Goal: Check status: Check status

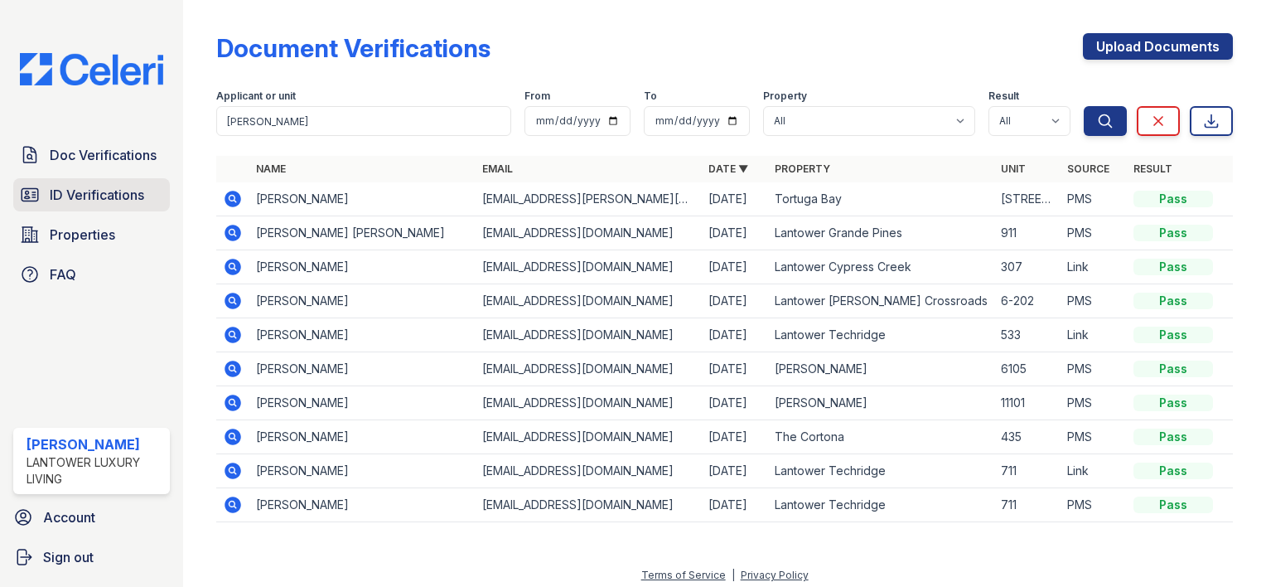
click at [77, 186] on span "ID Verifications" at bounding box center [97, 195] width 94 height 20
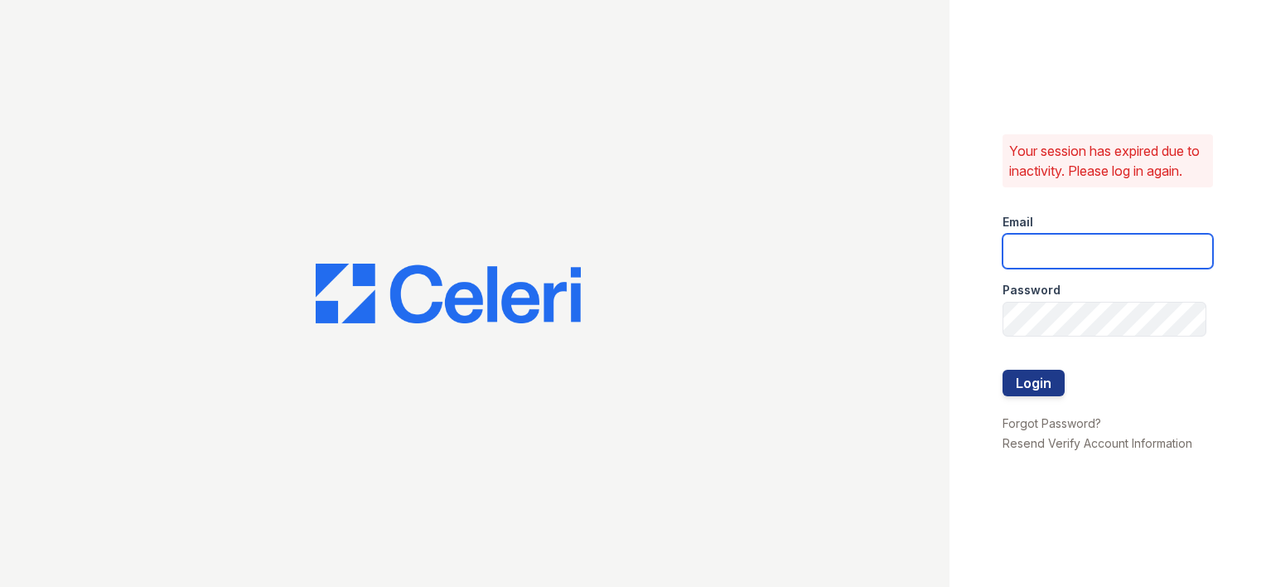
type input "amtorres@lantowerliving.com"
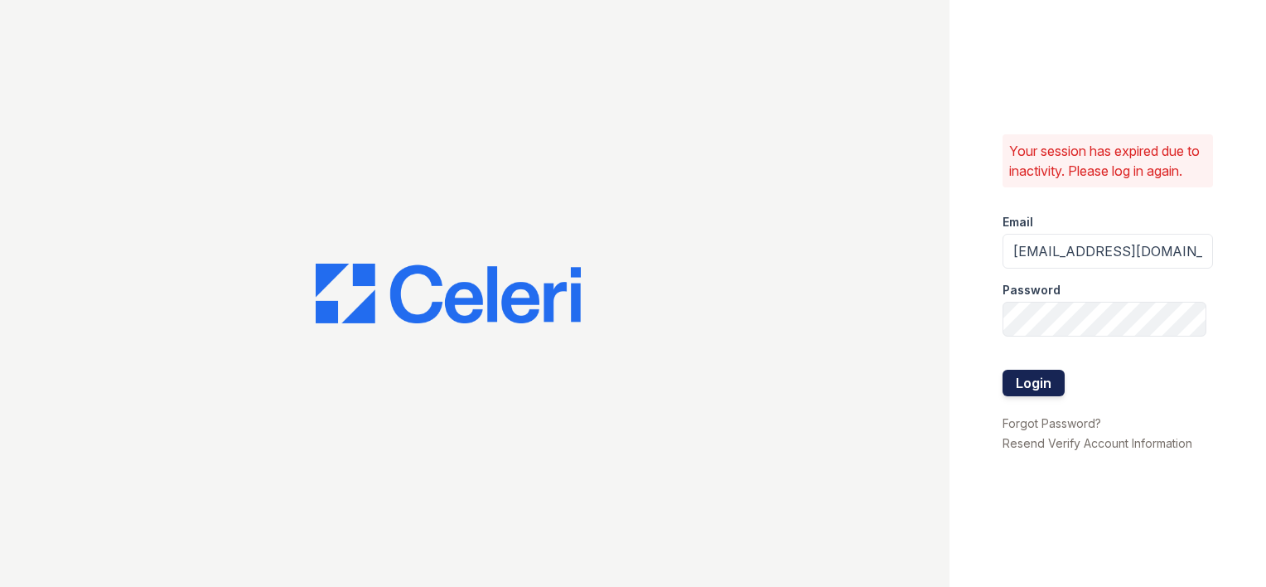
click at [1028, 382] on button "Login" at bounding box center [1033, 382] width 62 height 27
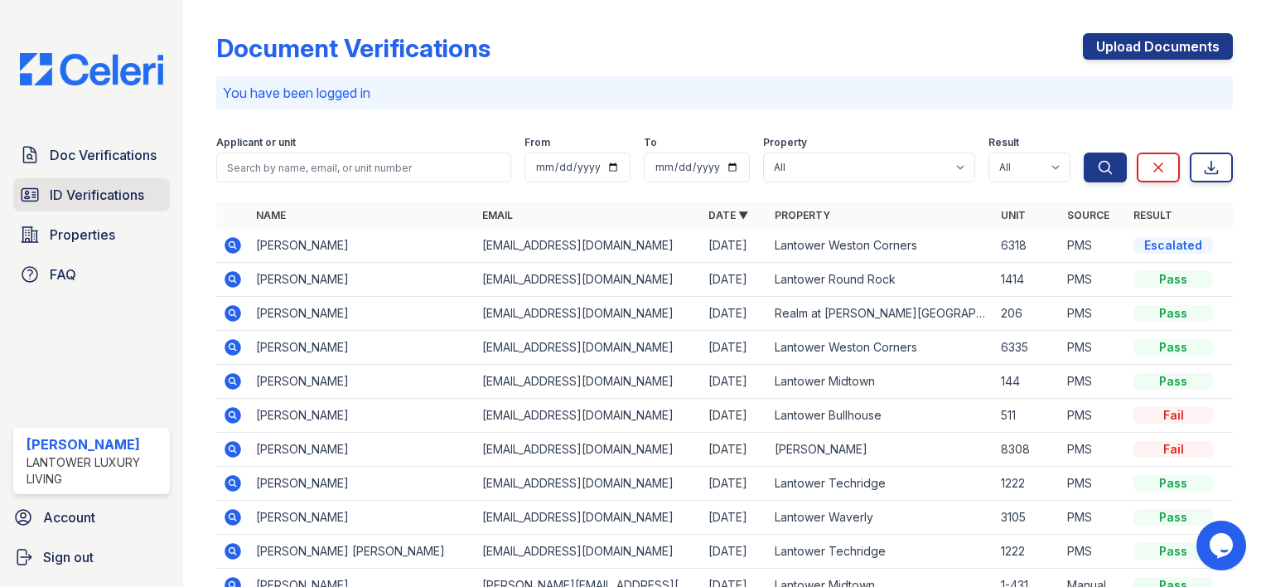
click at [115, 206] on link "ID Verifications" at bounding box center [91, 194] width 157 height 33
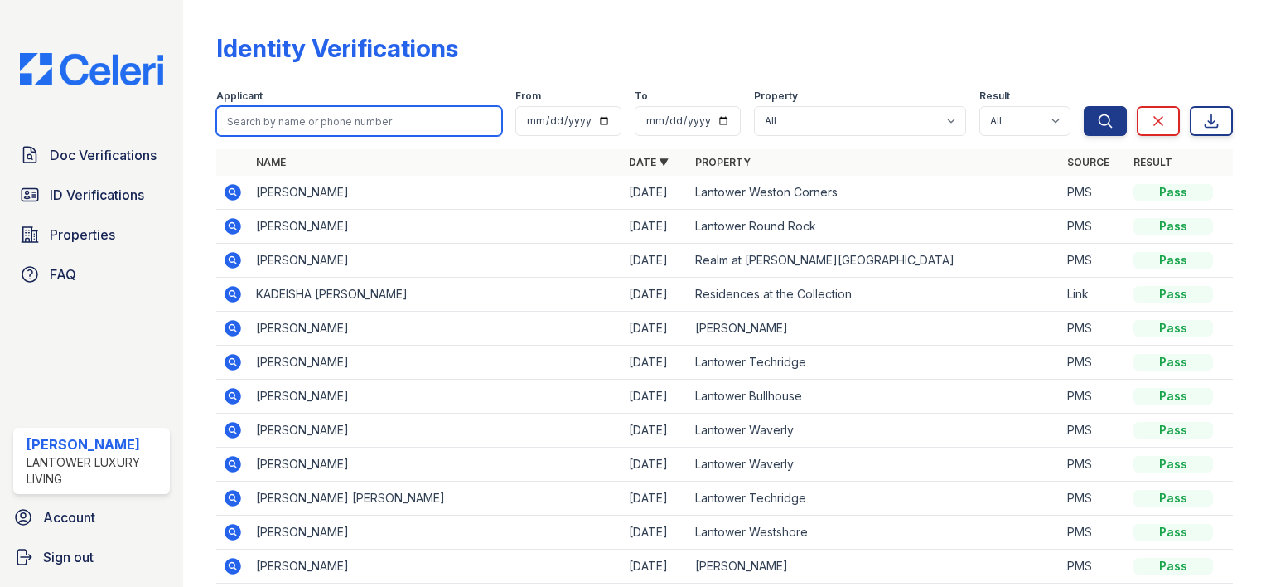
click at [261, 126] on input "search" at bounding box center [359, 121] width 286 height 30
type input "[PERSON_NAME]"
click at [1084, 106] on button "Search" at bounding box center [1105, 121] width 43 height 30
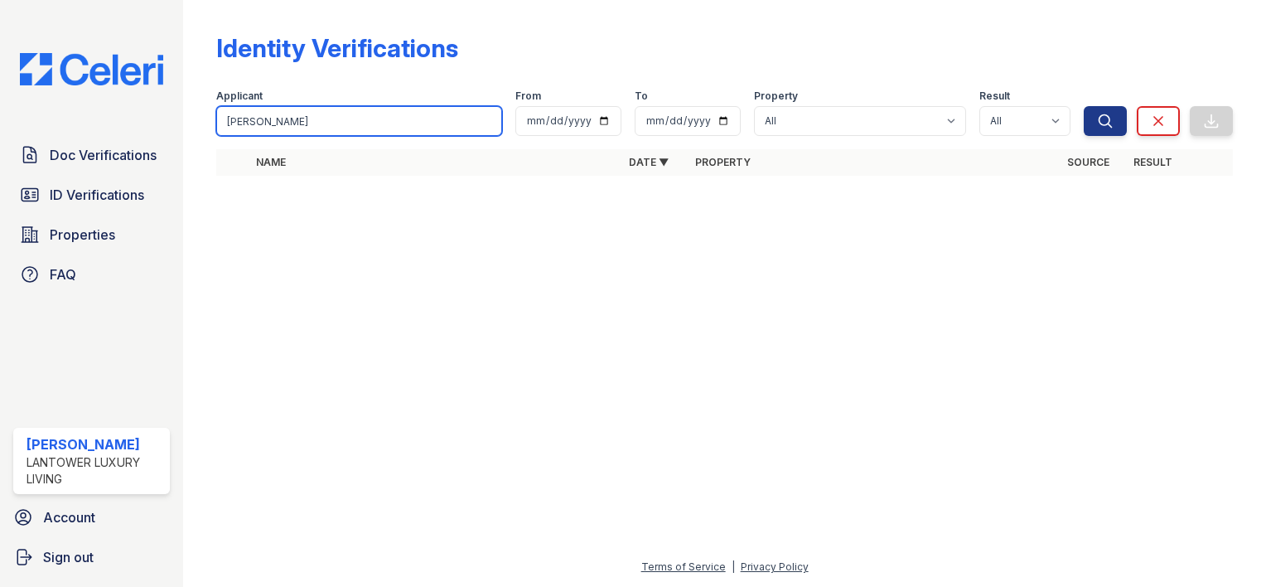
type input "[PERSON_NAME]"
click at [1084, 106] on button "Search" at bounding box center [1105, 121] width 43 height 30
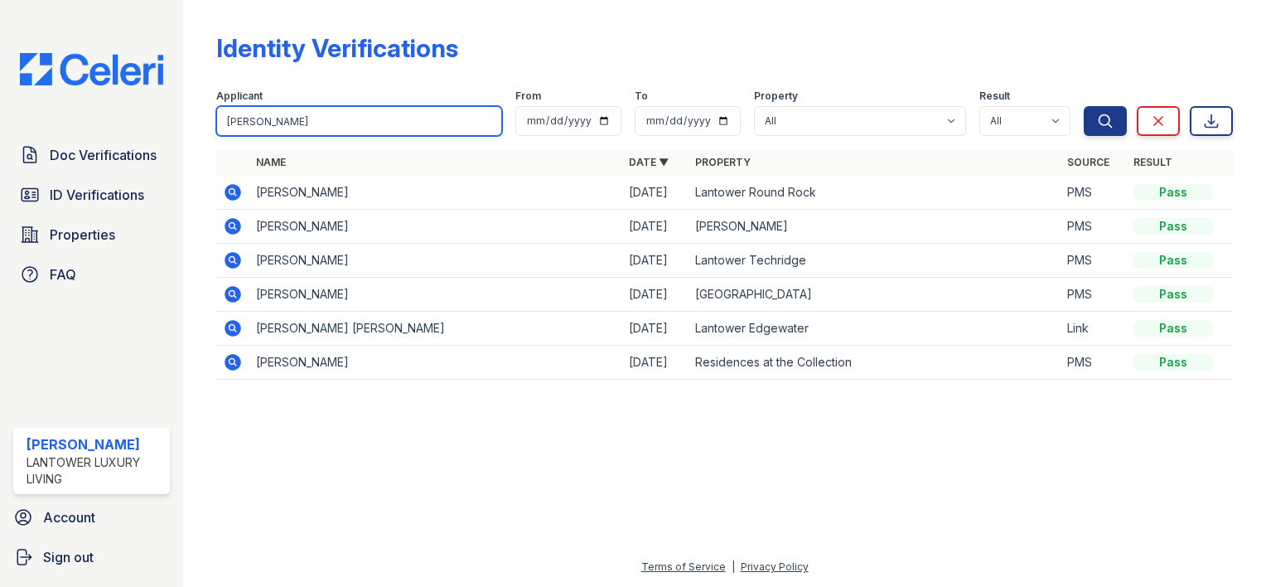
click at [262, 119] on input "[PERSON_NAME]" at bounding box center [359, 121] width 286 height 30
type input "jade"
click at [1084, 106] on button "Search" at bounding box center [1105, 121] width 43 height 30
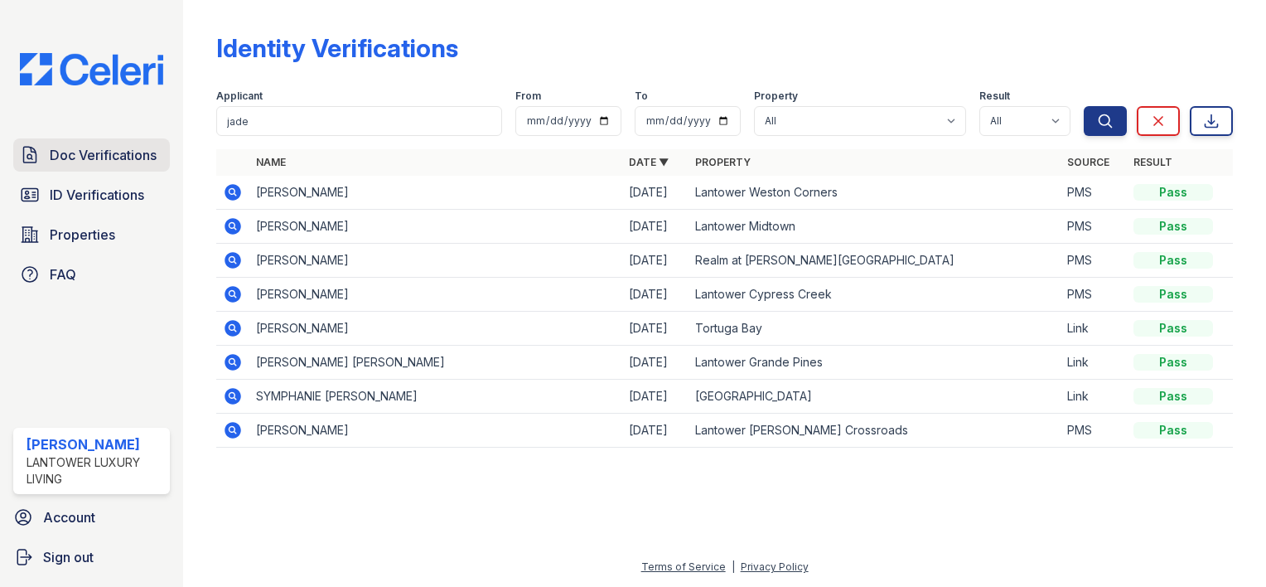
click at [77, 161] on span "Doc Verifications" at bounding box center [103, 155] width 107 height 20
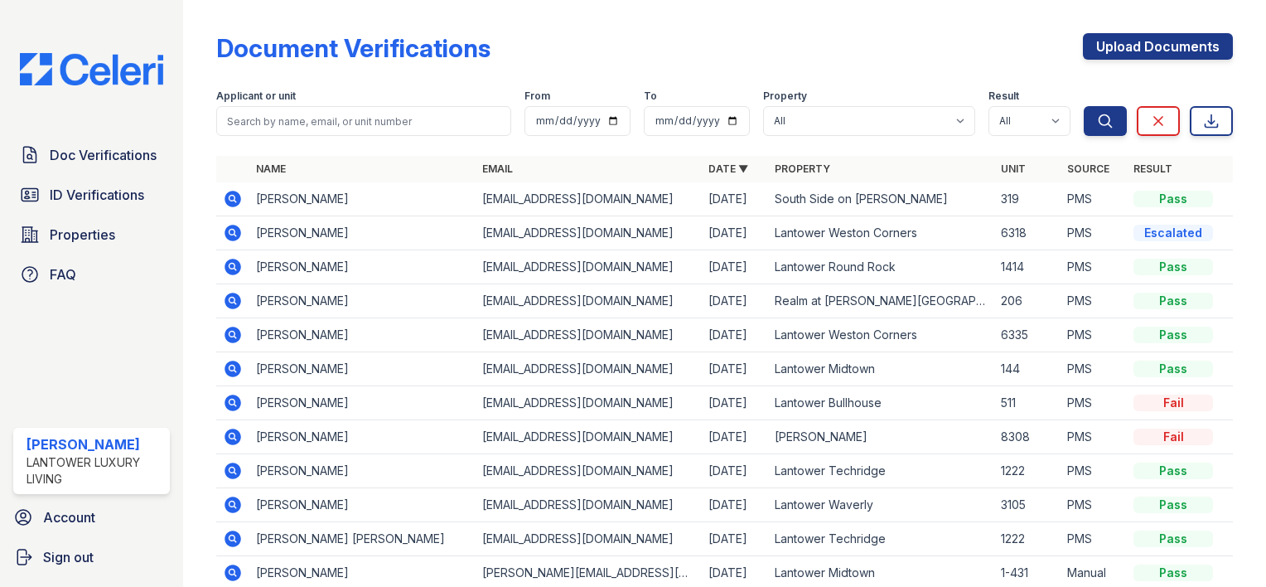
click at [236, 228] on icon at bounding box center [233, 233] width 17 height 17
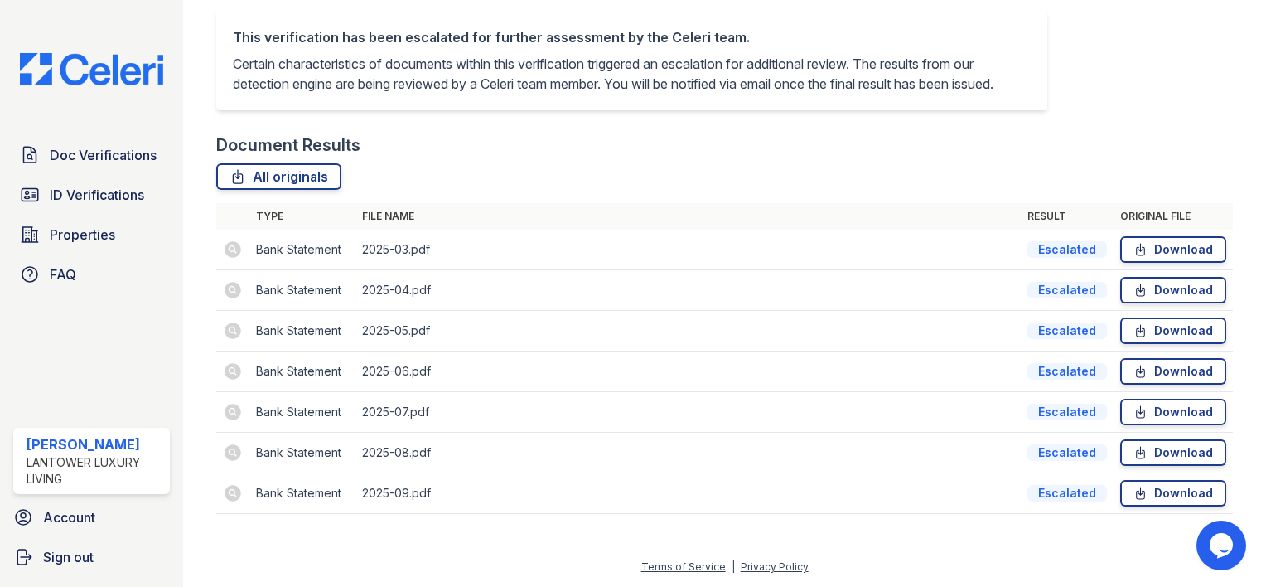
scroll to position [409, 0]
click at [1137, 255] on icon at bounding box center [1141, 250] width 8 height 12
click at [48, 192] on link "ID Verifications" at bounding box center [91, 194] width 157 height 33
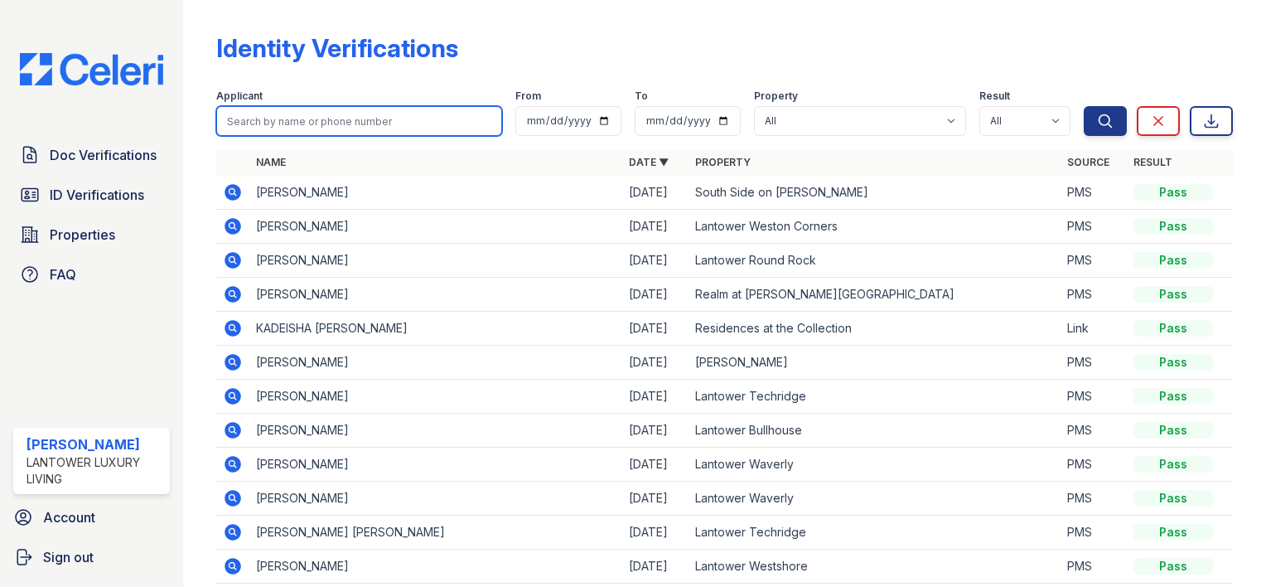
click at [255, 117] on input "search" at bounding box center [359, 121] width 286 height 30
type input "isabella"
click at [1084, 106] on button "Search" at bounding box center [1105, 121] width 43 height 30
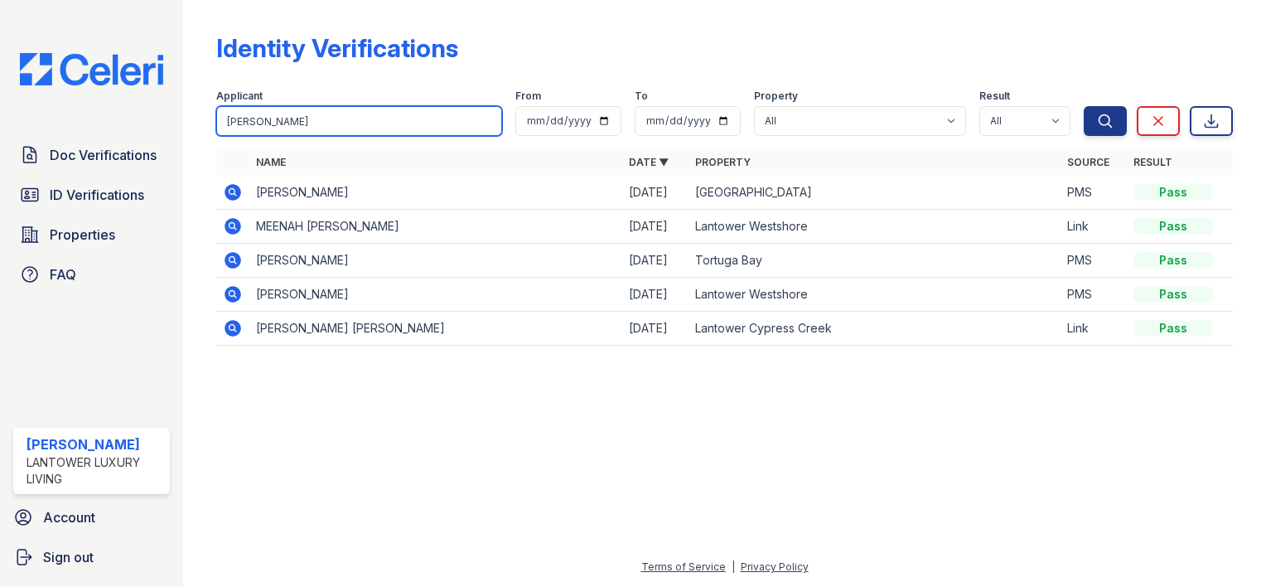
click at [298, 118] on input "isabella" at bounding box center [359, 121] width 286 height 30
type input "cloe"
click at [1084, 106] on button "Search" at bounding box center [1105, 121] width 43 height 30
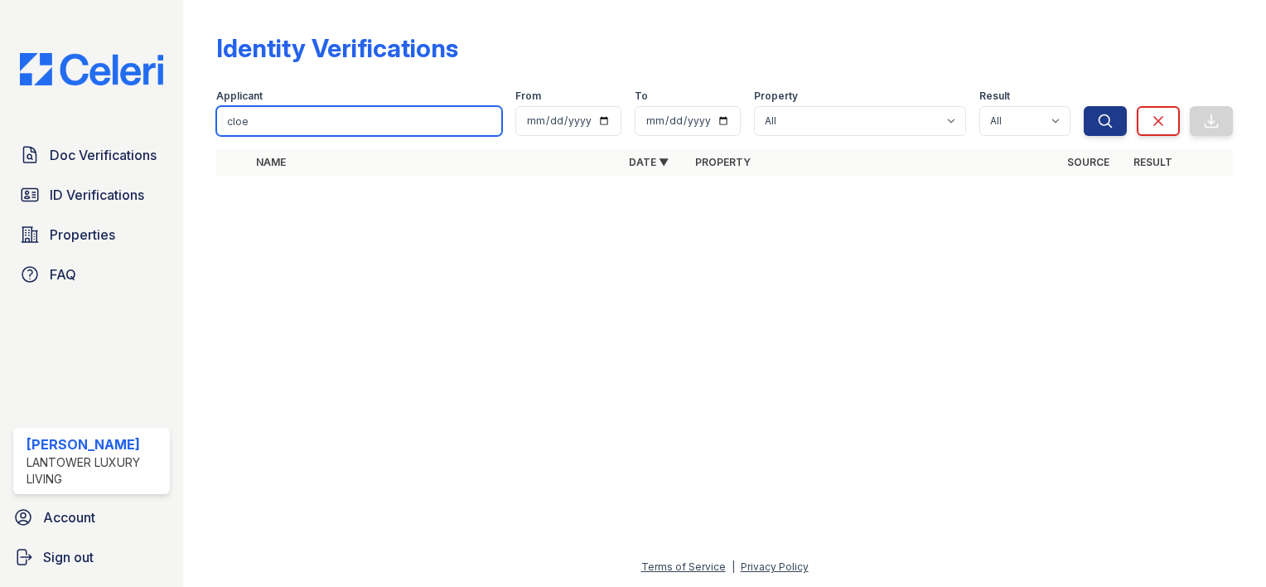
click at [298, 118] on input "cloe" at bounding box center [359, 121] width 286 height 30
type input "cole"
click at [1084, 106] on button "Search" at bounding box center [1105, 121] width 43 height 30
